Goal: Task Accomplishment & Management: Use online tool/utility

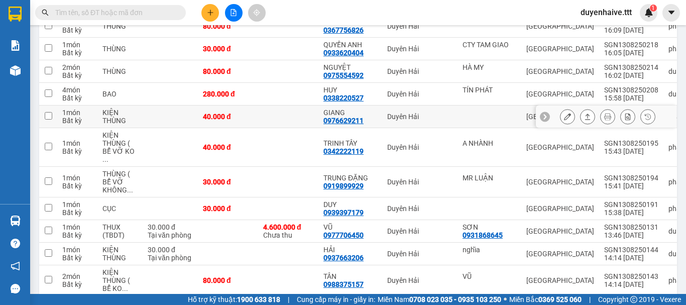
scroll to position [76, 0]
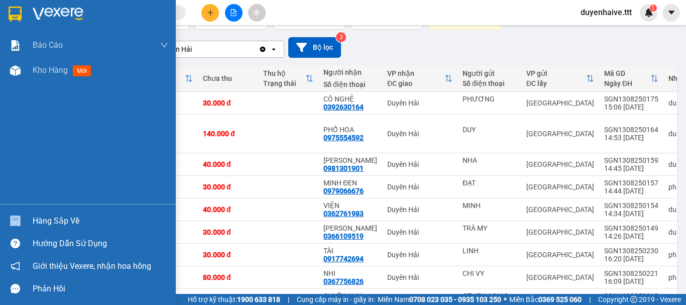
click at [45, 215] on div "Hàng sắp về" at bounding box center [88, 220] width 176 height 23
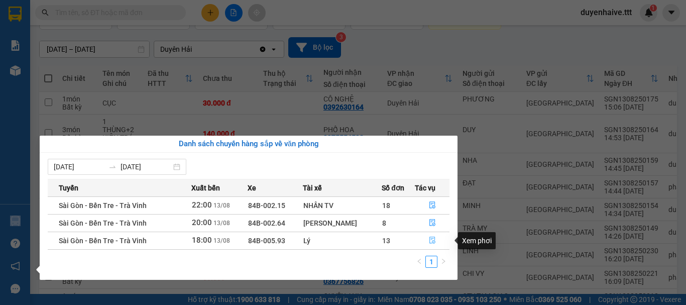
click at [430, 238] on icon "file-done" at bounding box center [432, 239] width 7 height 7
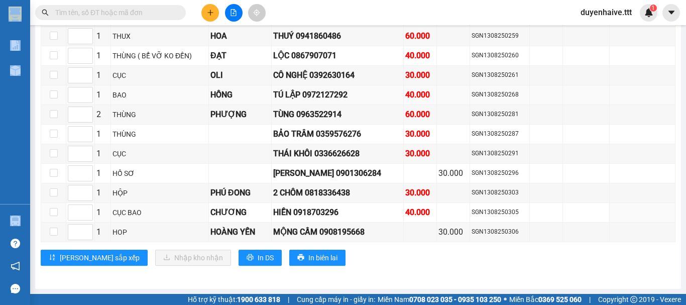
scroll to position [1578, 0]
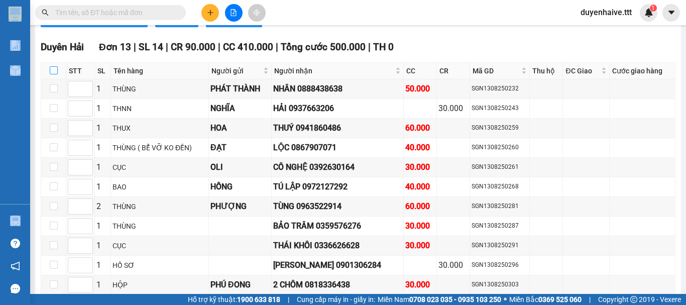
click at [52, 74] on input "checkbox" at bounding box center [54, 70] width 8 height 8
checkbox input "true"
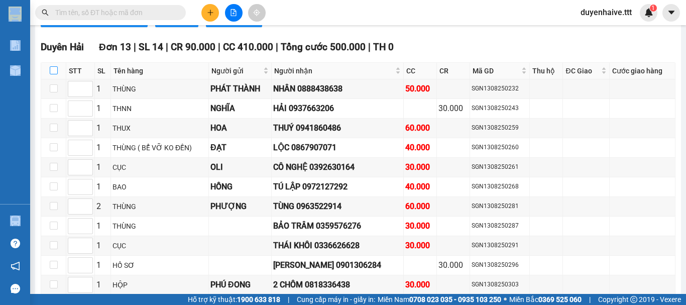
checkbox input "true"
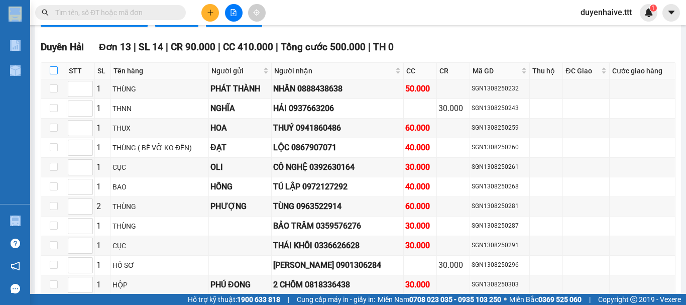
checkbox input "true"
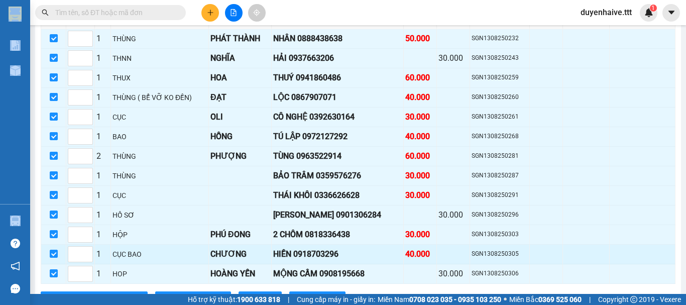
scroll to position [1678, 0]
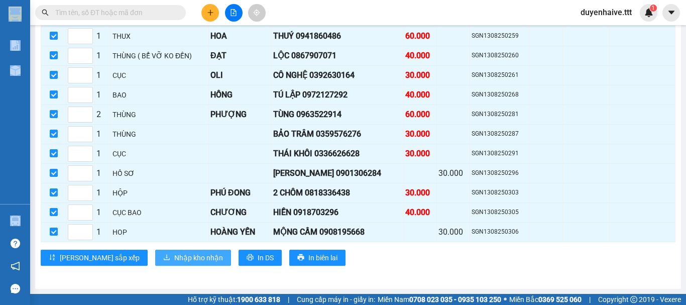
click at [174, 259] on span "Nhập kho nhận" at bounding box center [198, 257] width 49 height 11
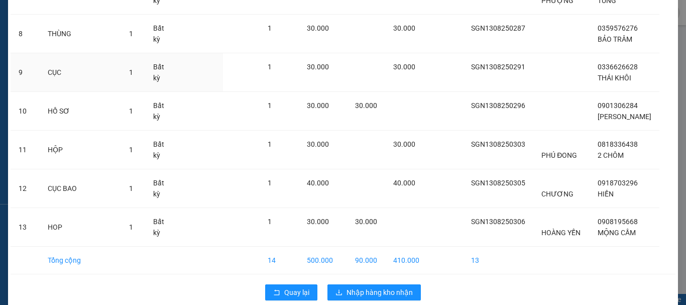
scroll to position [378, 0]
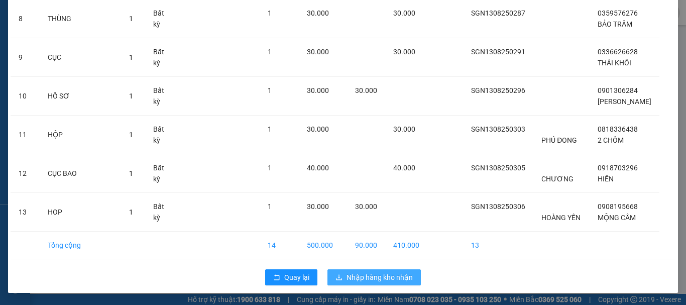
click at [381, 280] on span "Nhập hàng kho nhận" at bounding box center [379, 277] width 66 height 11
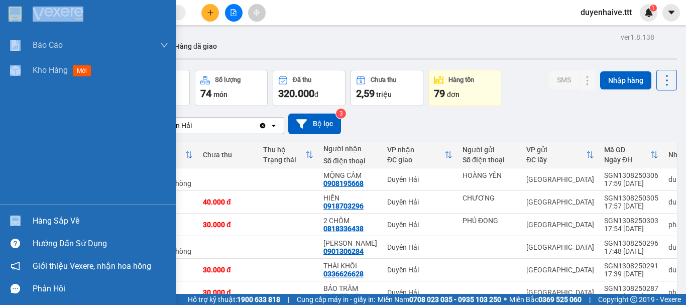
click at [52, 220] on div "Hàng sắp về" at bounding box center [101, 220] width 136 height 15
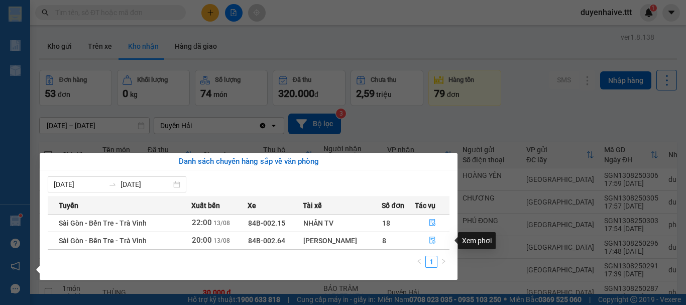
click at [431, 242] on icon "file-done" at bounding box center [432, 239] width 7 height 7
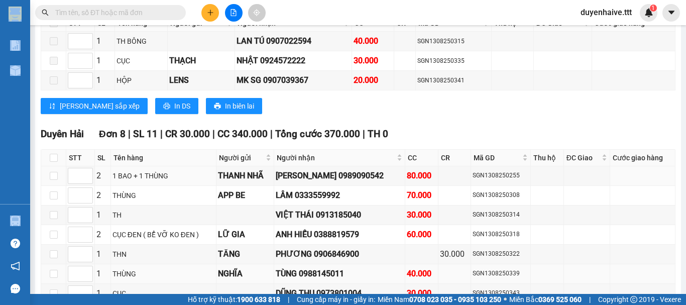
scroll to position [1094, 0]
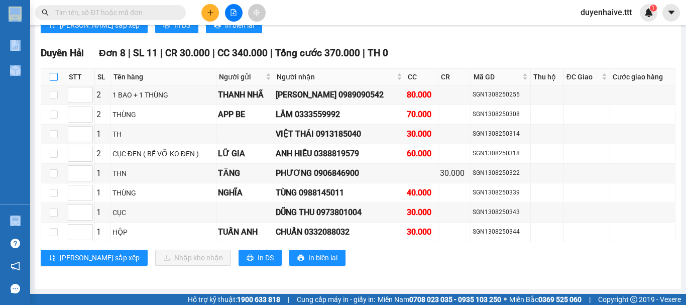
click at [54, 77] on input "checkbox" at bounding box center [54, 77] width 8 height 8
checkbox input "true"
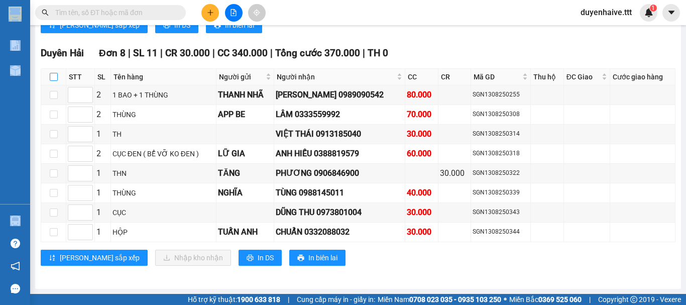
checkbox input "true"
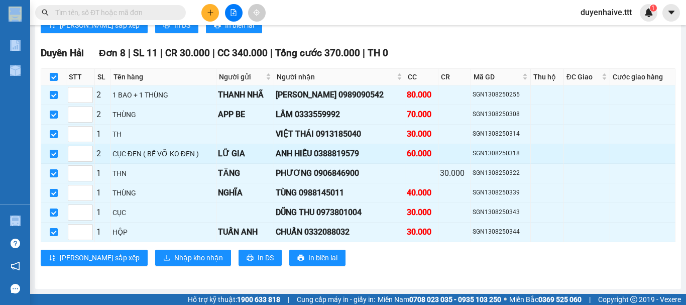
click at [52, 150] on input "checkbox" at bounding box center [54, 154] width 8 height 8
checkbox input "false"
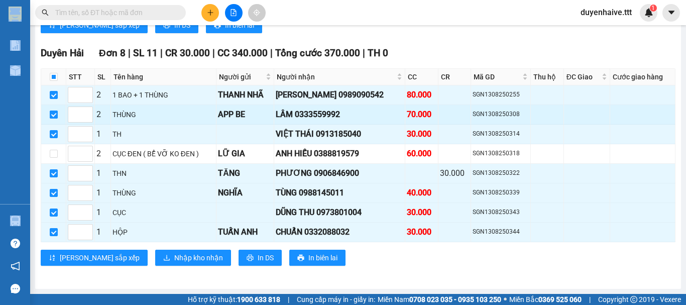
click at [52, 116] on input "checkbox" at bounding box center [54, 114] width 8 height 8
checkbox input "false"
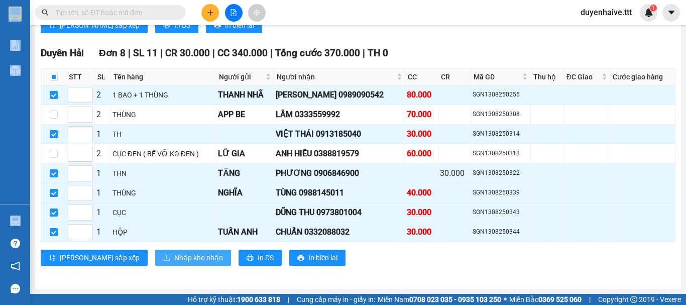
click at [174, 258] on span "Nhập kho nhận" at bounding box center [198, 257] width 49 height 11
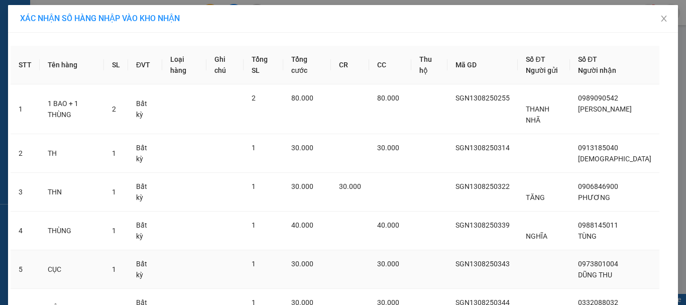
scroll to position [85, 0]
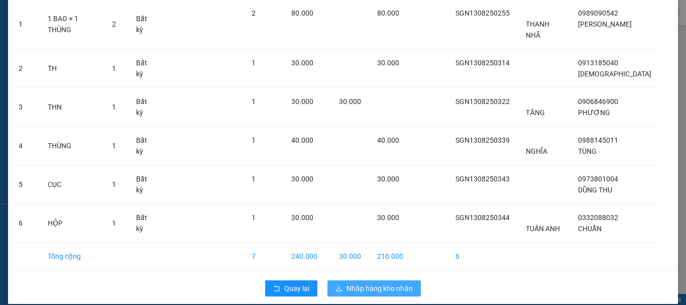
drag, startPoint x: 364, startPoint y: 279, endPoint x: 373, endPoint y: 279, distance: 9.5
click at [365, 283] on span "Nhập hàng kho nhận" at bounding box center [379, 288] width 66 height 11
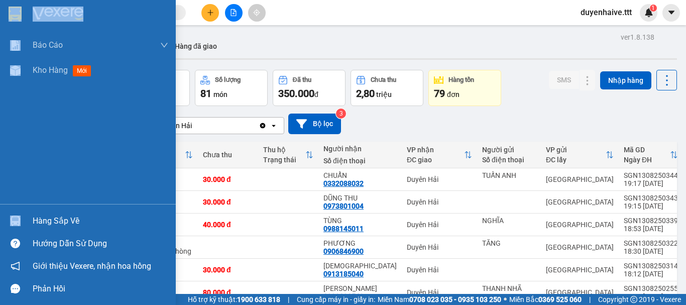
click at [66, 222] on div "Hàng sắp về" at bounding box center [101, 220] width 136 height 15
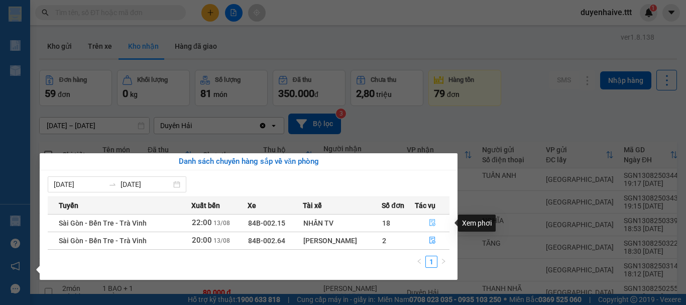
click at [429, 221] on icon "file-done" at bounding box center [432, 222] width 6 height 7
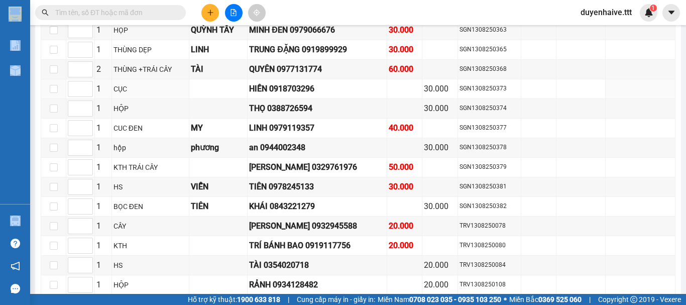
scroll to position [784, 0]
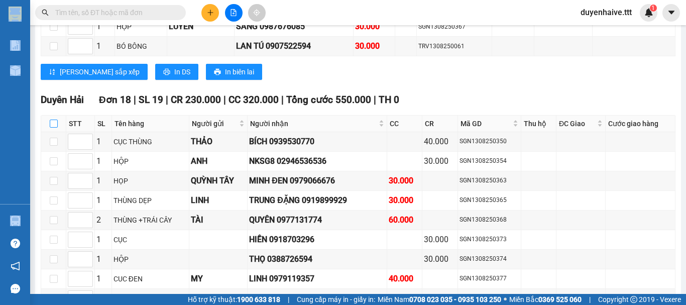
click at [51, 128] on input "checkbox" at bounding box center [54, 123] width 8 height 8
checkbox input "true"
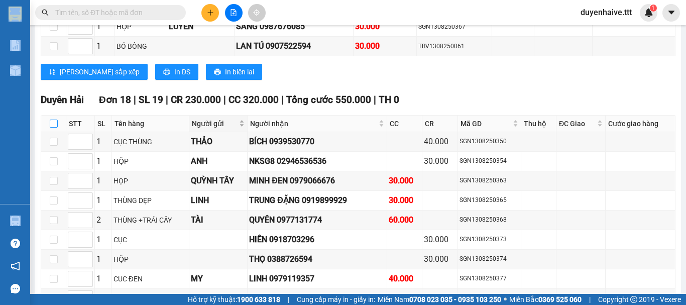
checkbox input "true"
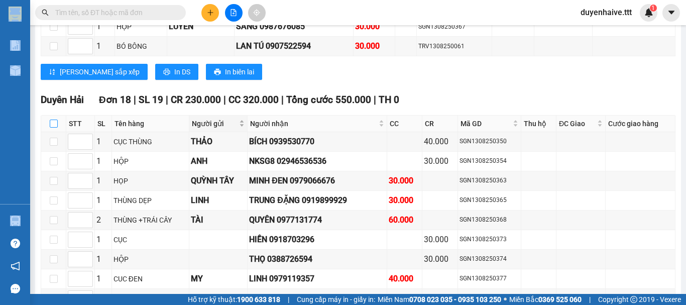
checkbox input "true"
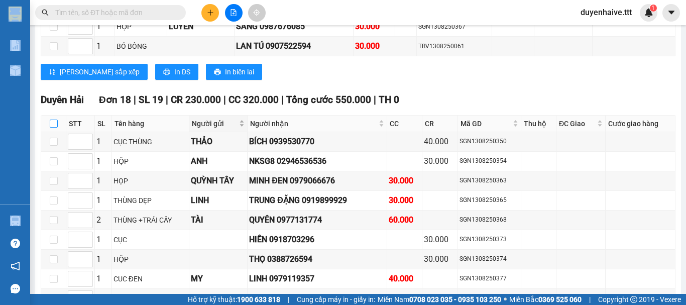
checkbox input "true"
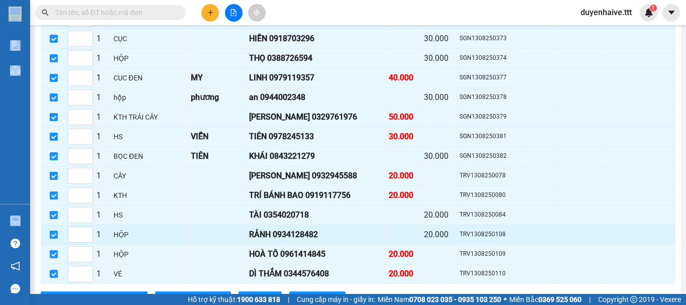
scroll to position [1035, 0]
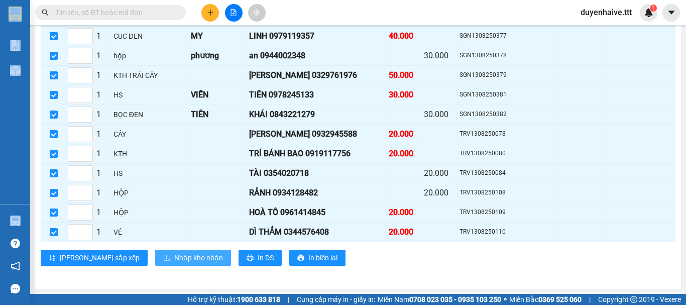
click at [174, 257] on span "Nhập kho nhận" at bounding box center [198, 257] width 49 height 11
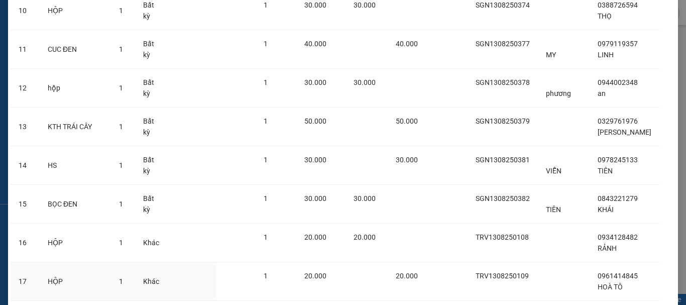
scroll to position [549, 0]
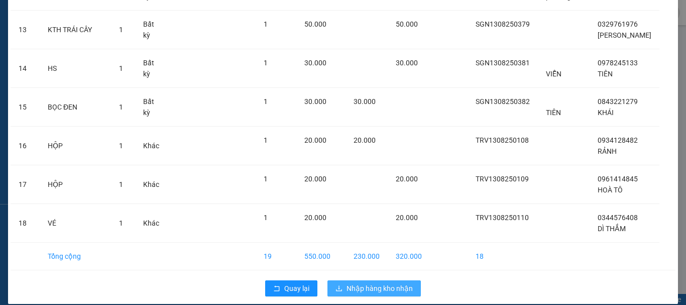
click at [380, 283] on span "Nhập hàng kho nhận" at bounding box center [379, 288] width 66 height 11
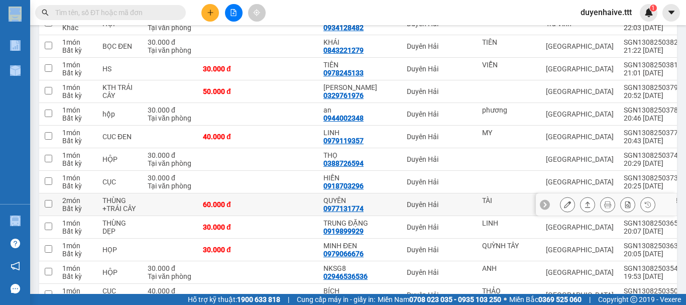
scroll to position [301, 0]
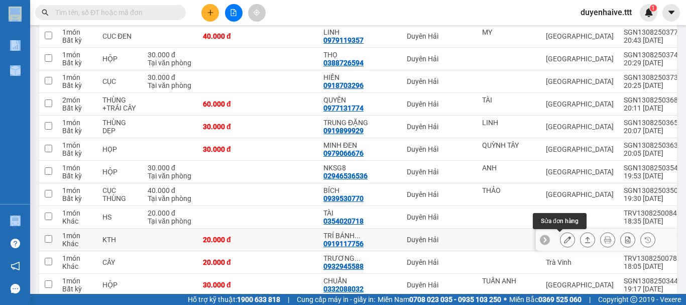
click at [564, 240] on icon at bounding box center [567, 239] width 7 height 7
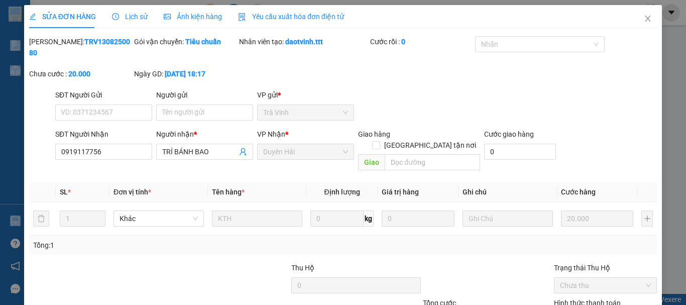
type input "0919117756"
type input "TRÍ BÁNH BAO"
type input "20.000"
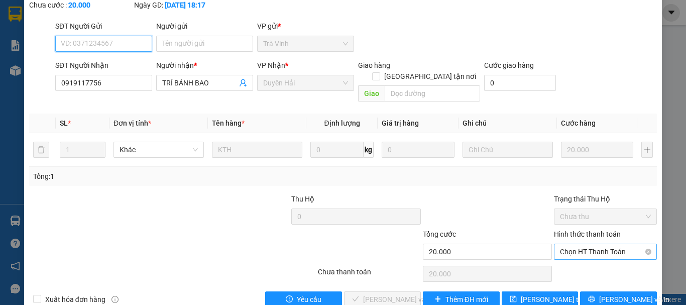
click at [591, 244] on span "Chọn HT Thanh Toán" at bounding box center [605, 251] width 91 height 15
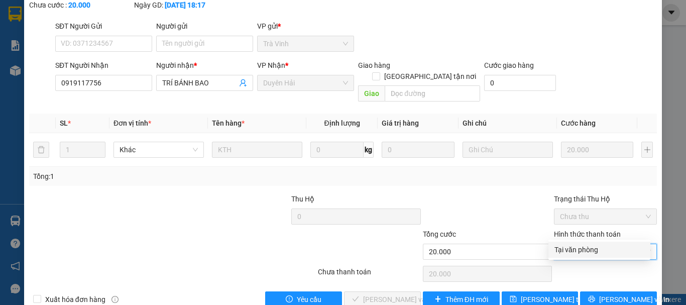
click at [589, 252] on div "Tại văn phòng" at bounding box center [599, 249] width 90 height 11
type input "0"
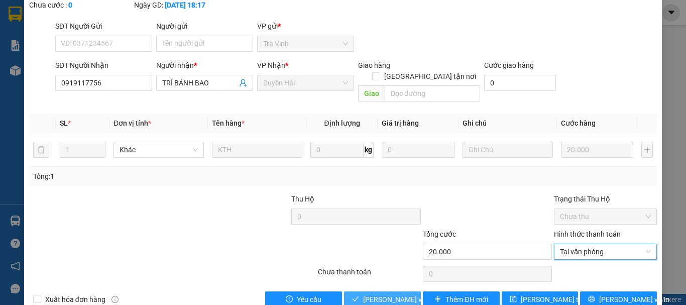
drag, startPoint x: 368, startPoint y: 272, endPoint x: 374, endPoint y: 274, distance: 6.4
click at [368, 294] on span "[PERSON_NAME] và Giao hàng" at bounding box center [411, 299] width 96 height 11
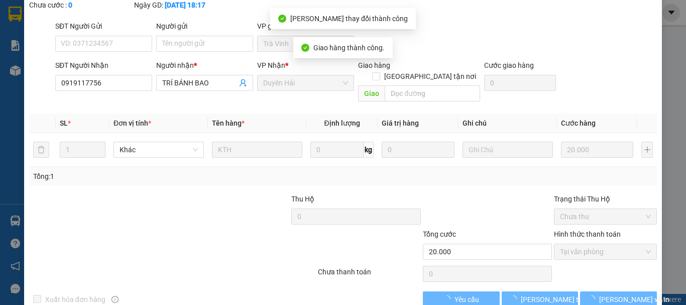
scroll to position [0, 0]
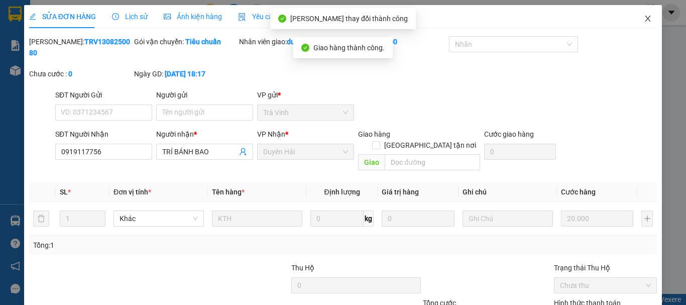
click at [640, 15] on span "Close" at bounding box center [648, 19] width 28 height 28
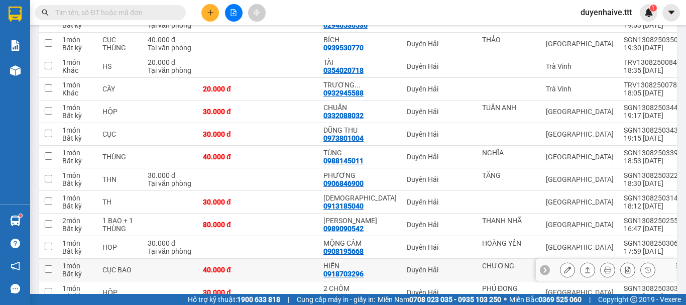
scroll to position [603, 0]
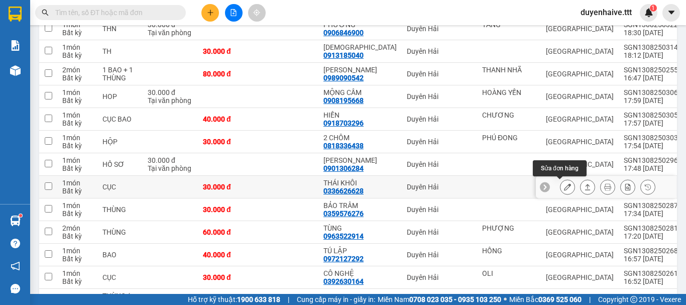
click at [561, 182] on button at bounding box center [567, 187] width 14 height 18
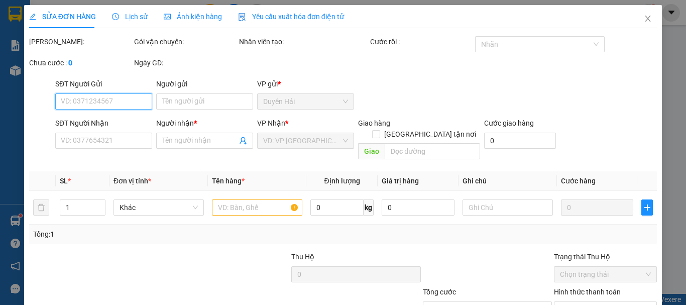
type input "0336626628"
type input "THÁI KHÔI"
type input "30.000"
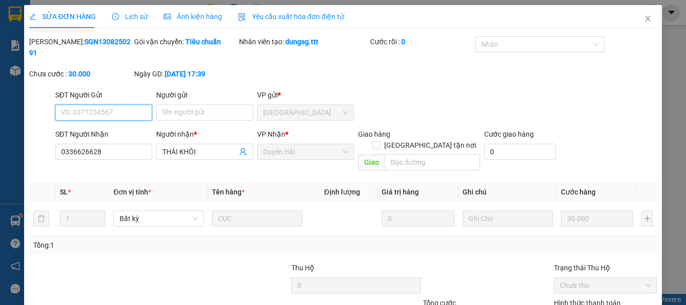
scroll to position [69, 0]
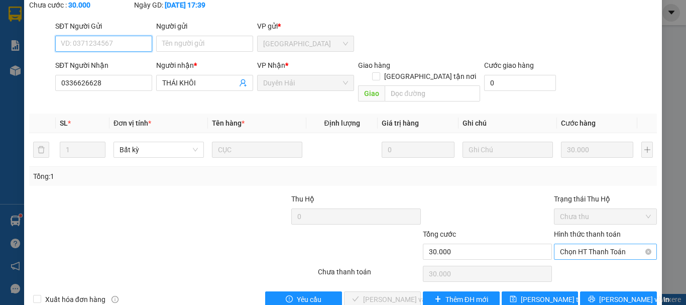
click at [589, 244] on span "Chọn HT Thanh Toán" at bounding box center [605, 251] width 91 height 15
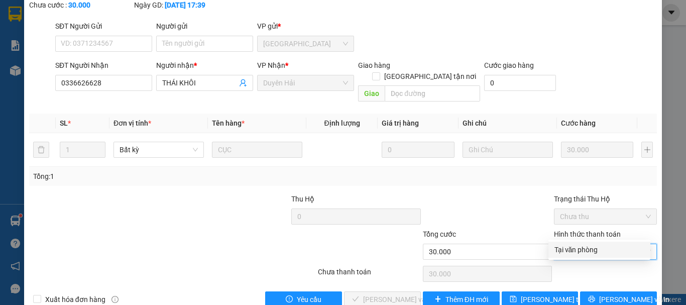
click at [586, 248] on div "Tại văn phòng" at bounding box center [599, 249] width 90 height 11
type input "0"
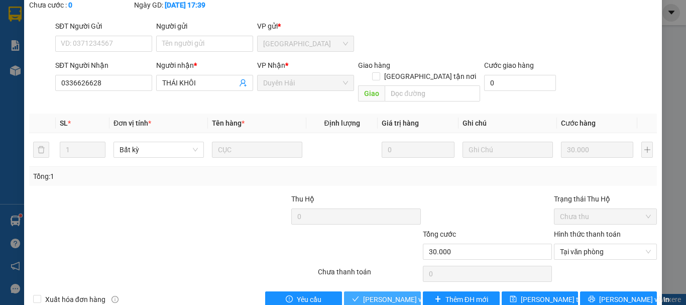
click at [373, 294] on span "[PERSON_NAME] và Giao hàng" at bounding box center [411, 299] width 96 height 11
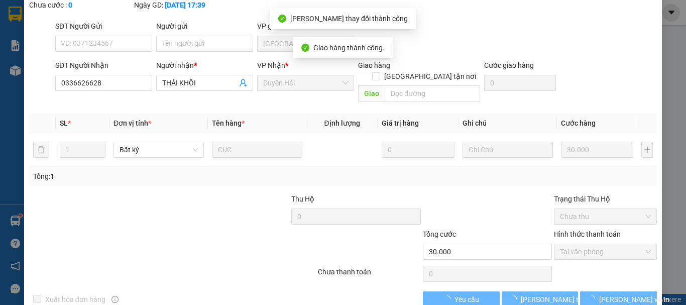
scroll to position [0, 0]
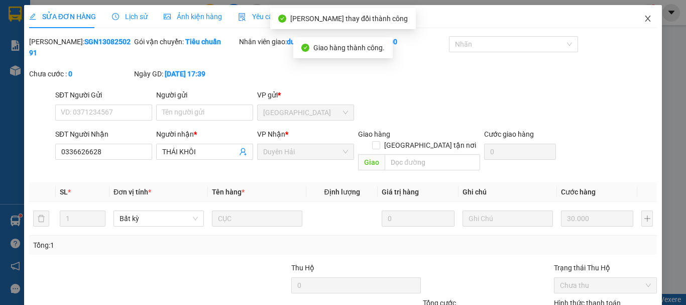
click at [636, 18] on span "Close" at bounding box center [648, 19] width 28 height 28
